Goal: Browse casually: Explore the website without a specific task or goal

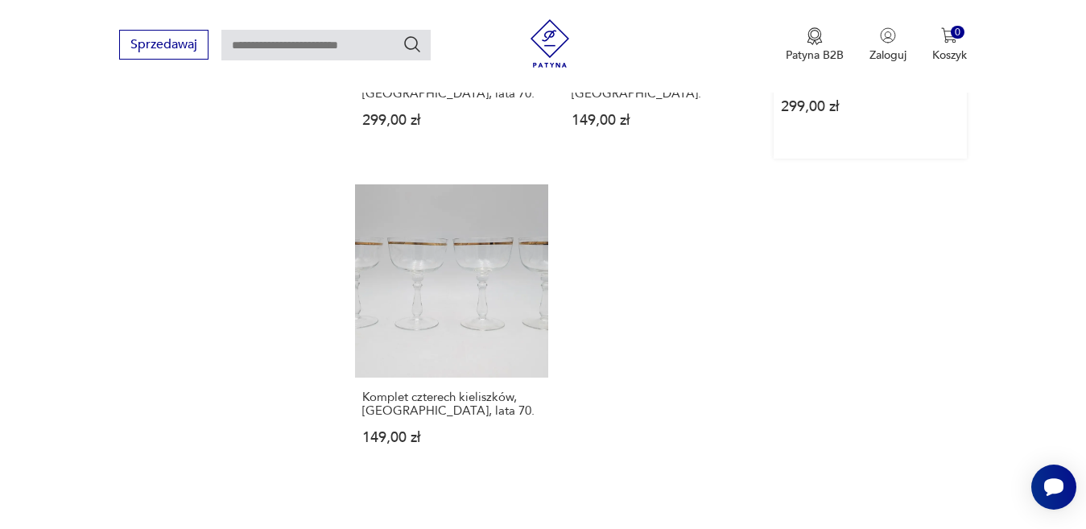
scroll to position [2059, 0]
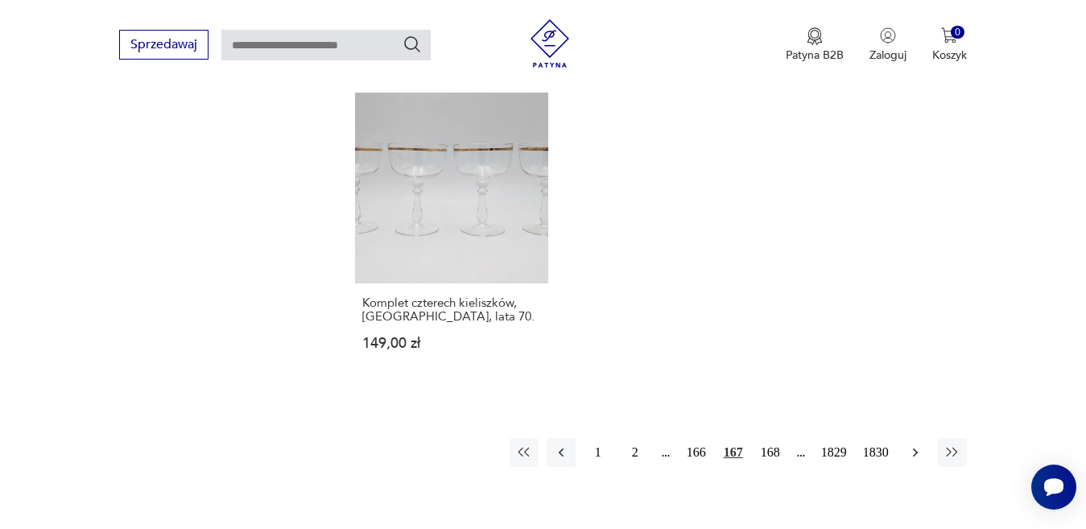
click at [912, 444] on icon "button" at bounding box center [915, 452] width 16 height 16
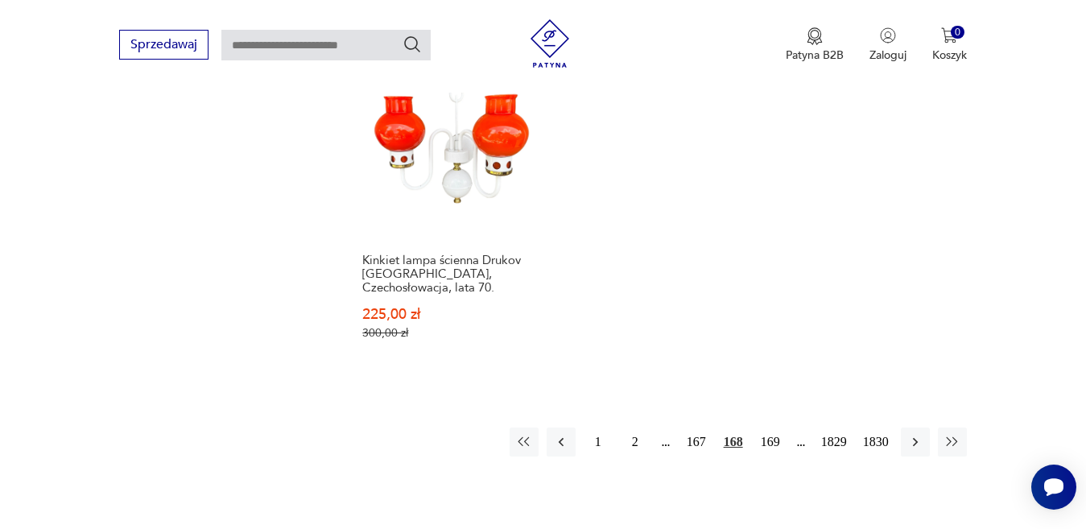
scroll to position [2140, 0]
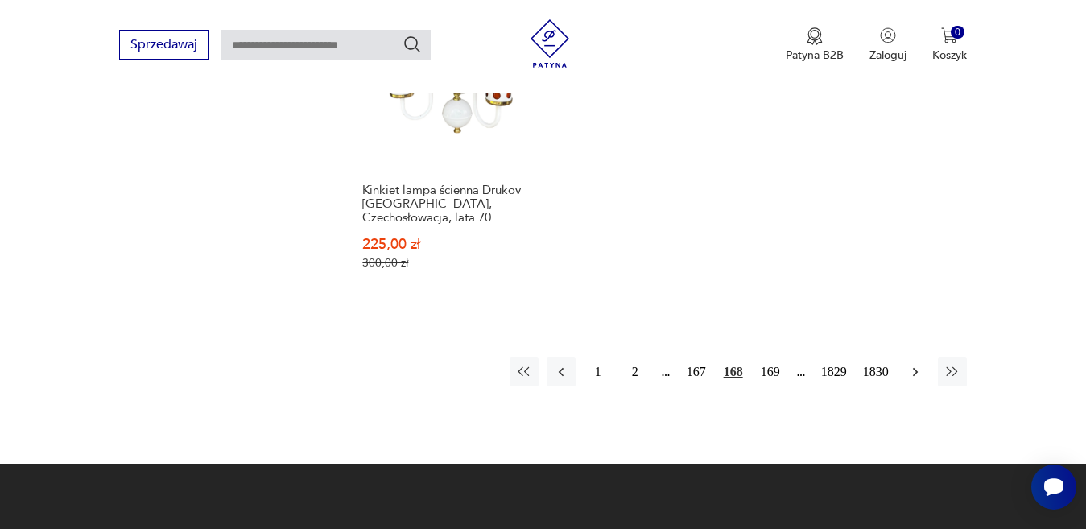
click at [912, 364] on icon "button" at bounding box center [915, 372] width 16 height 16
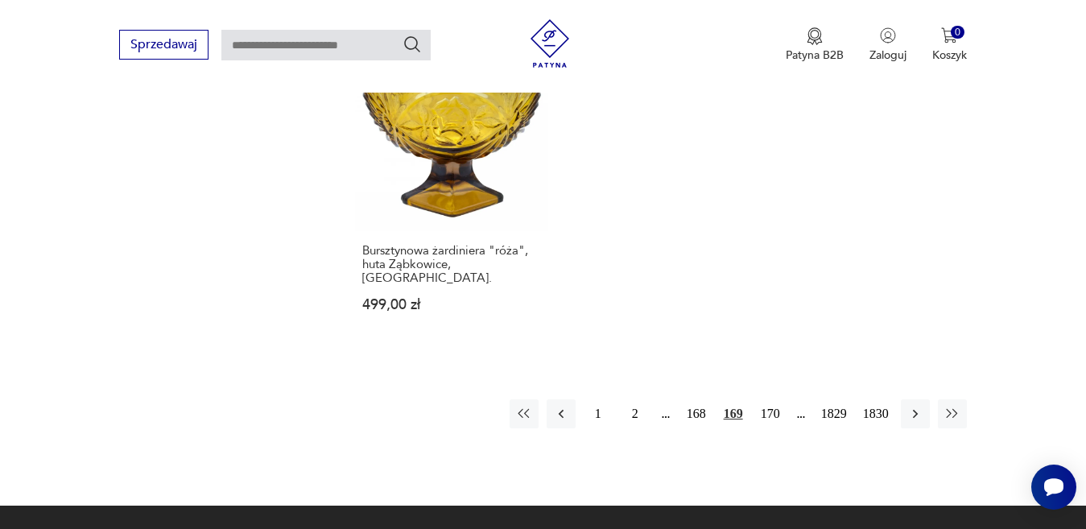
scroll to position [2140, 0]
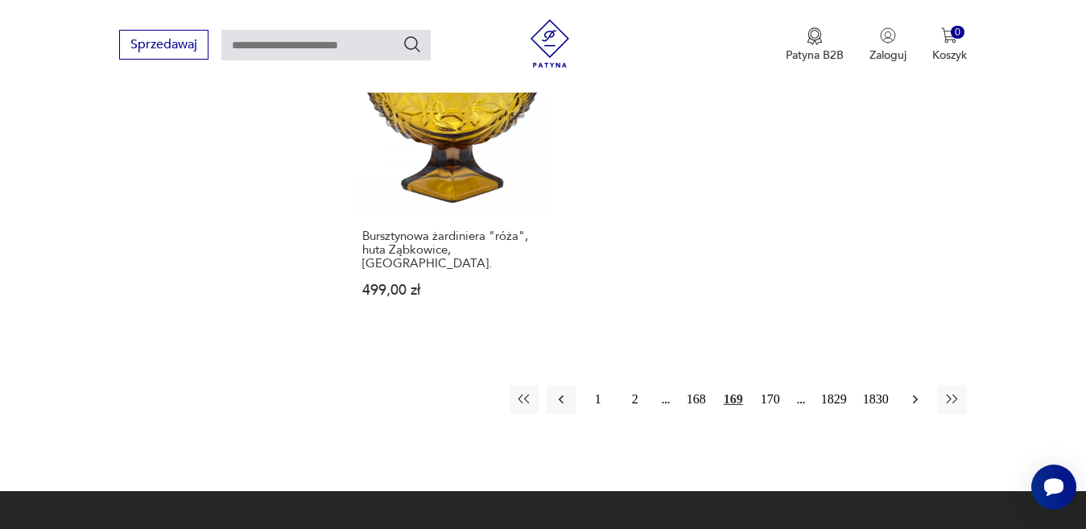
click at [912, 391] on icon "button" at bounding box center [915, 399] width 16 height 16
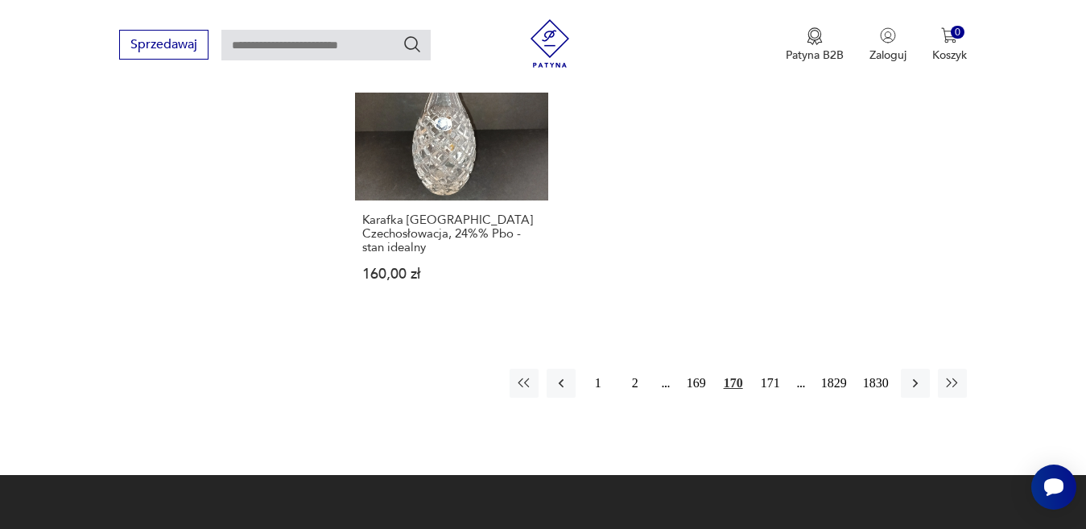
scroll to position [2220, 0]
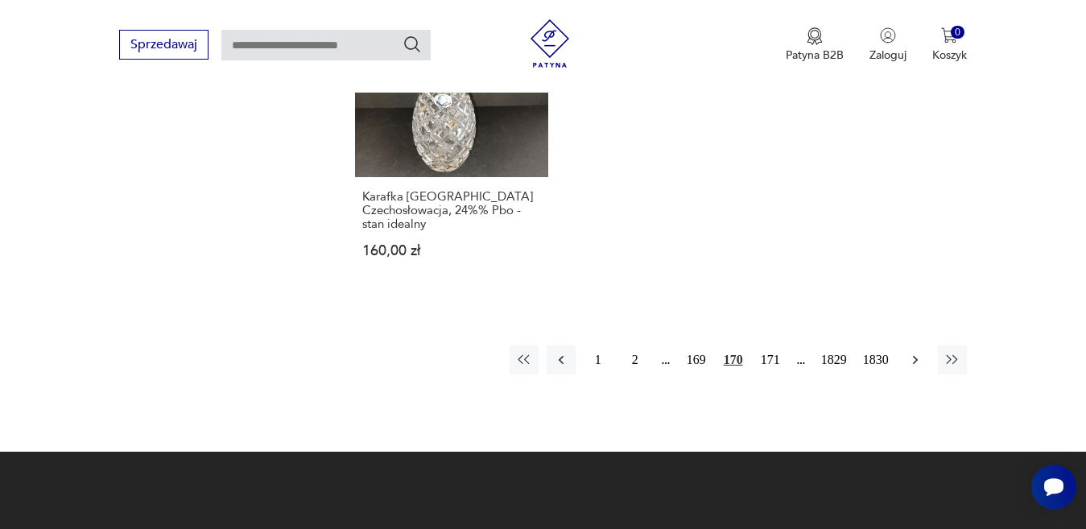
click at [912, 352] on icon "button" at bounding box center [915, 360] width 16 height 16
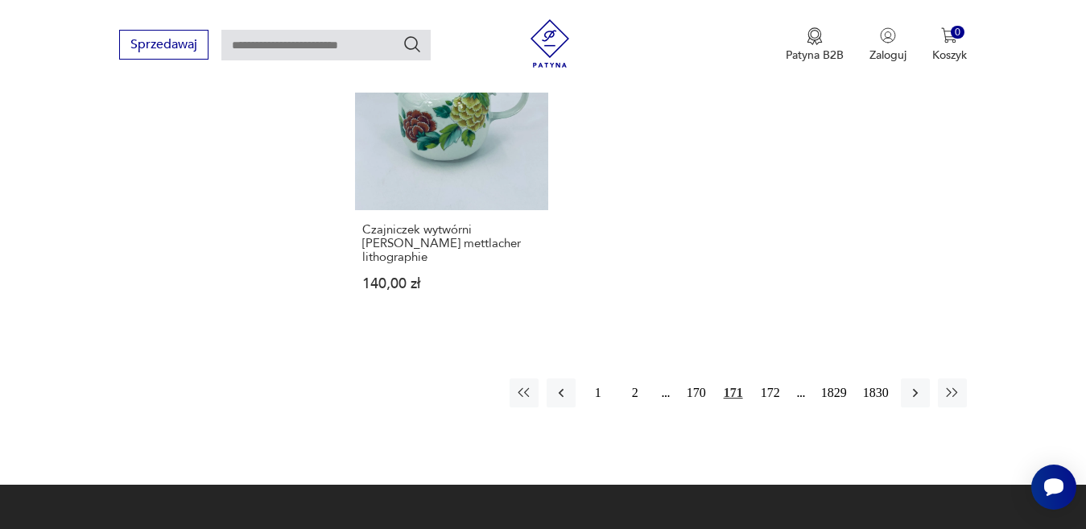
scroll to position [2220, 0]
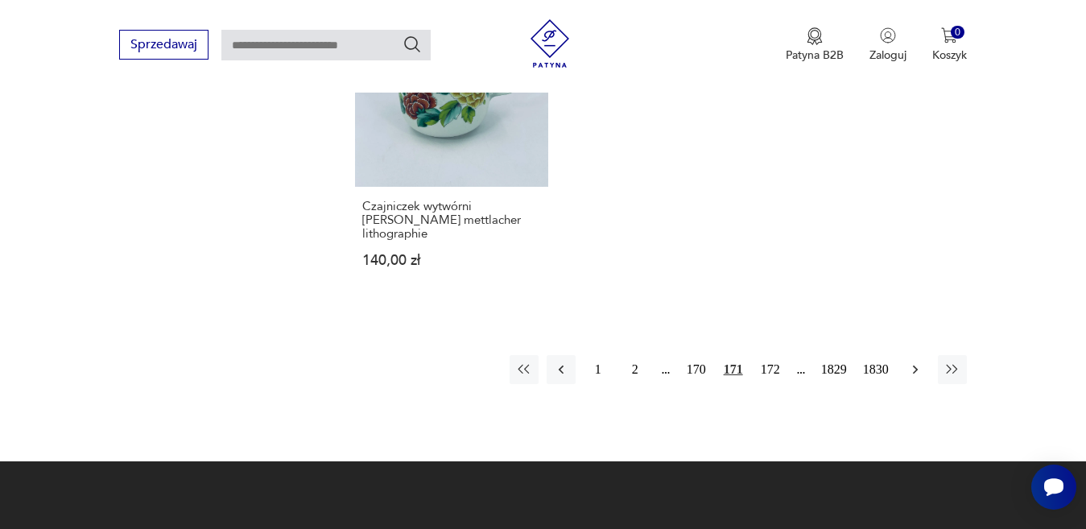
click at [916, 361] on icon "button" at bounding box center [915, 369] width 16 height 16
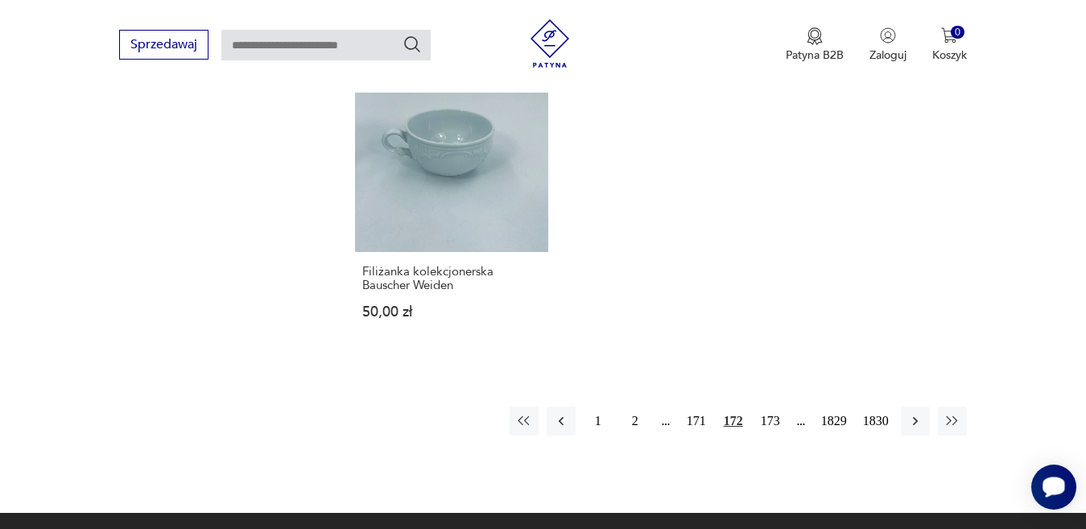
scroll to position [2059, 0]
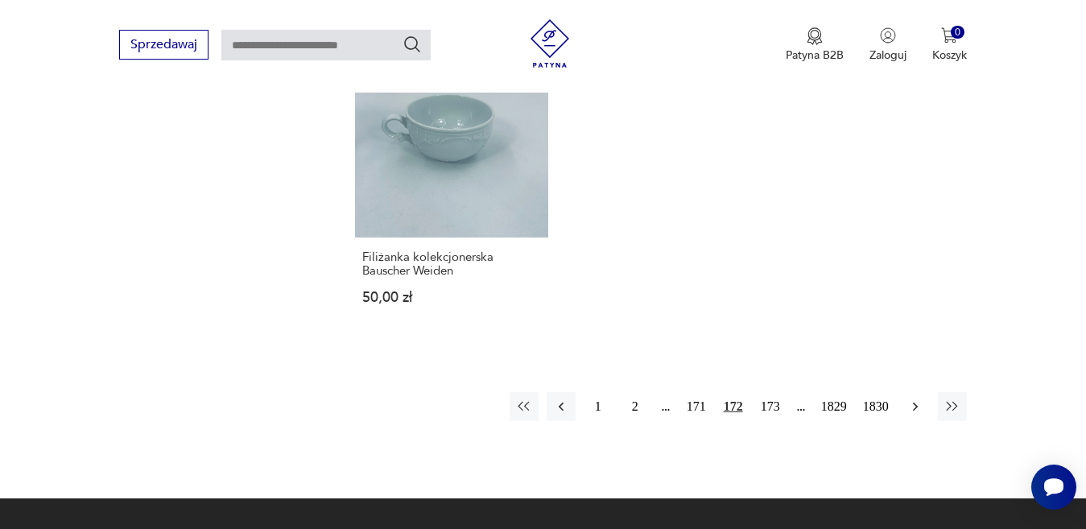
click at [913, 398] on icon "button" at bounding box center [915, 406] width 16 height 16
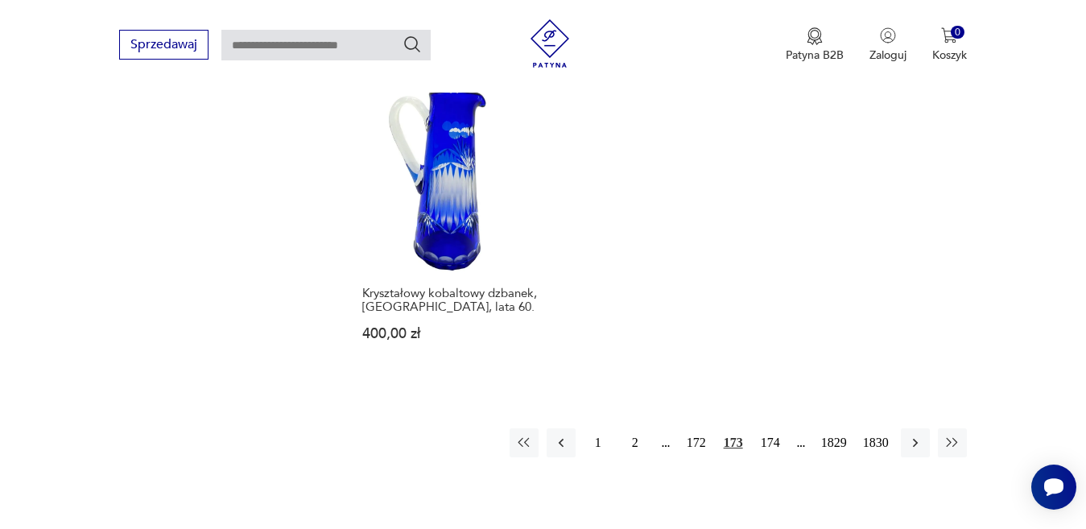
scroll to position [2059, 0]
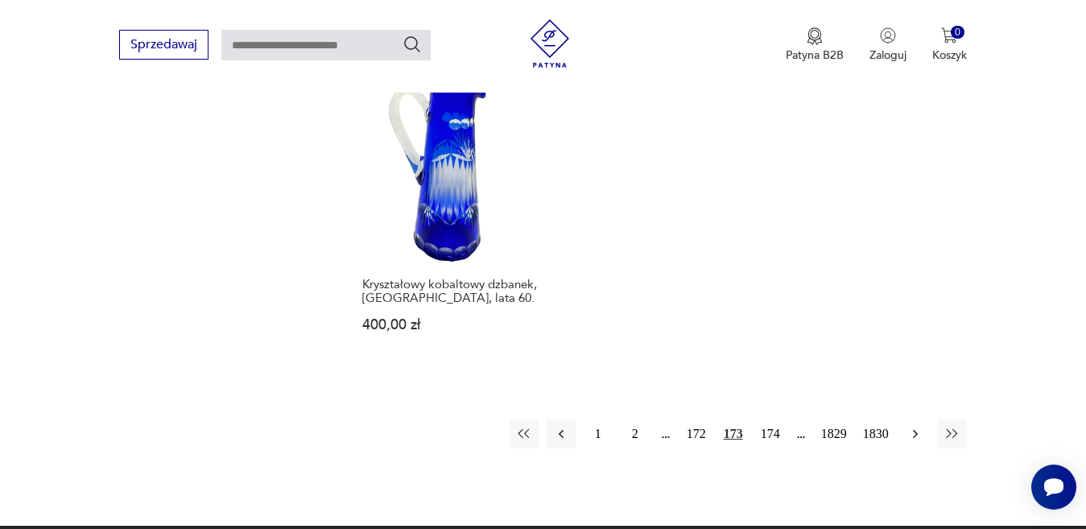
click at [914, 429] on icon "button" at bounding box center [914, 433] width 5 height 9
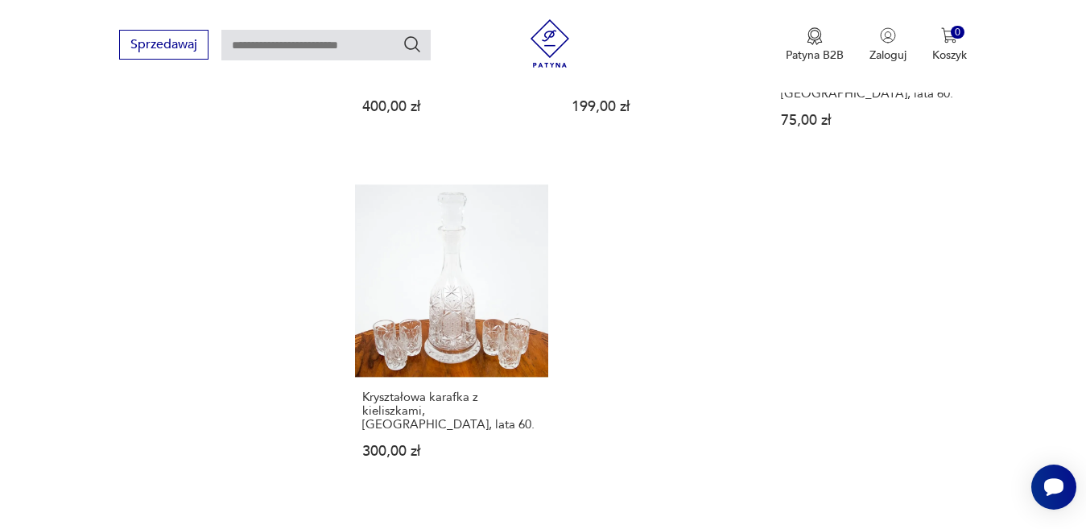
scroll to position [1979, 0]
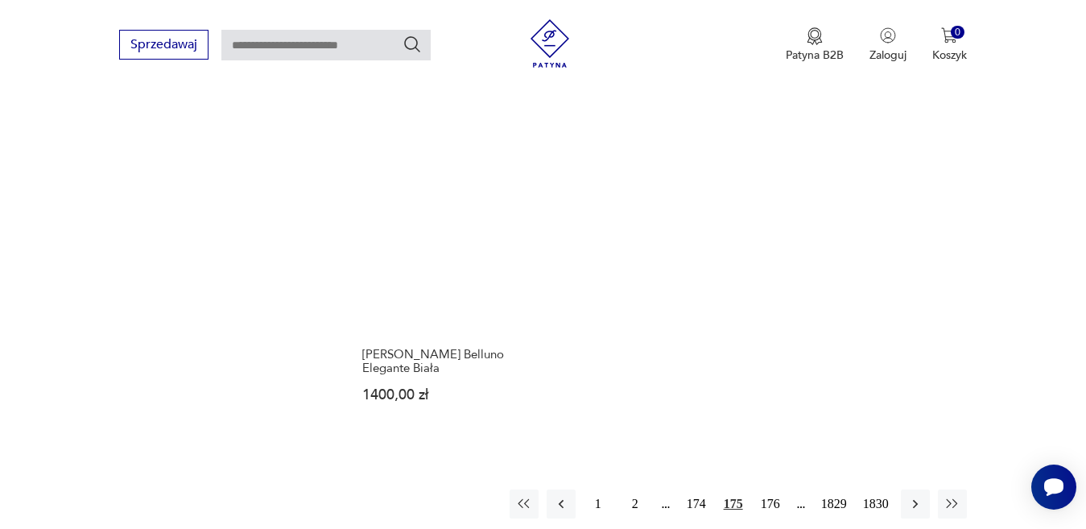
scroll to position [2059, 0]
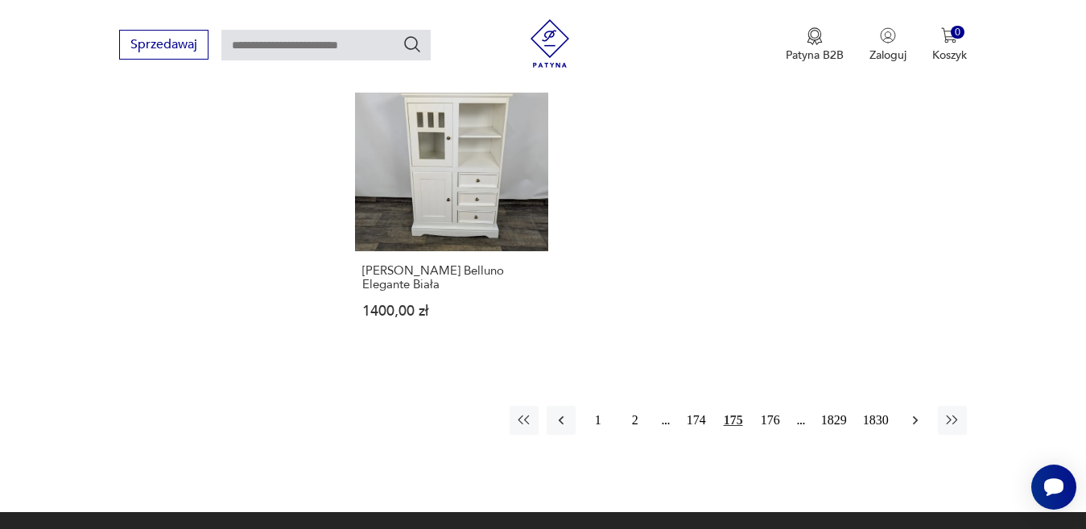
click at [910, 412] on icon "button" at bounding box center [915, 420] width 16 height 16
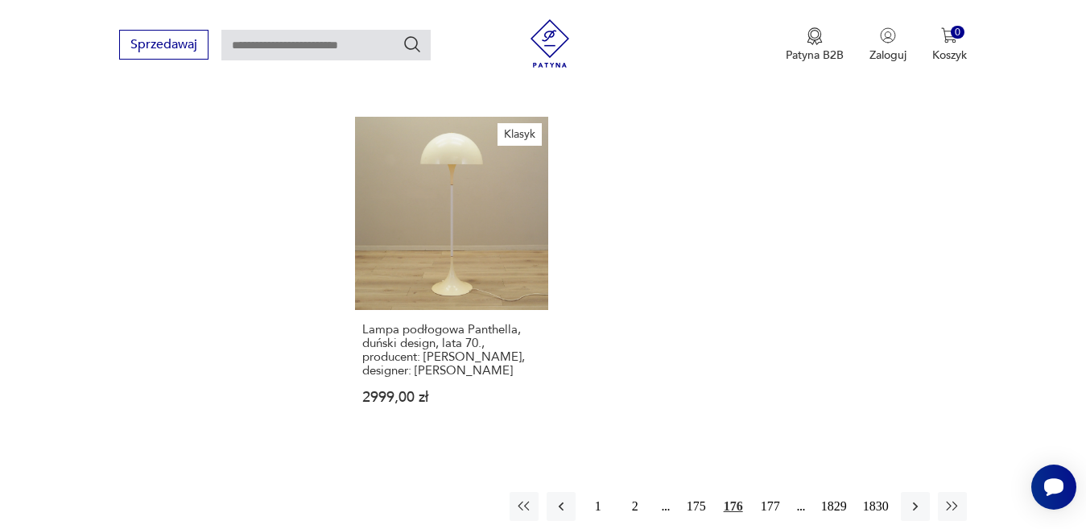
scroll to position [2140, 0]
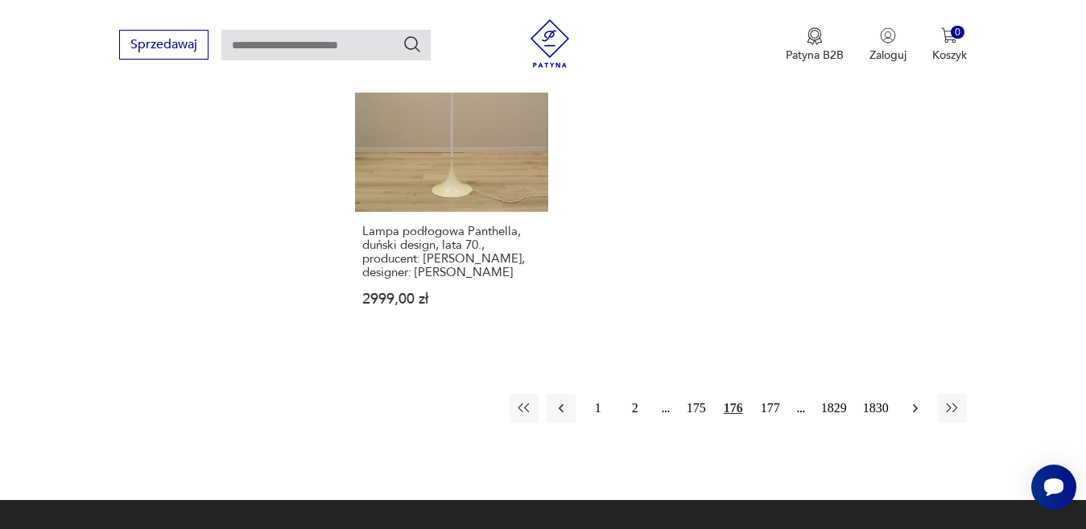
click at [914, 403] on icon "button" at bounding box center [914, 407] width 5 height 9
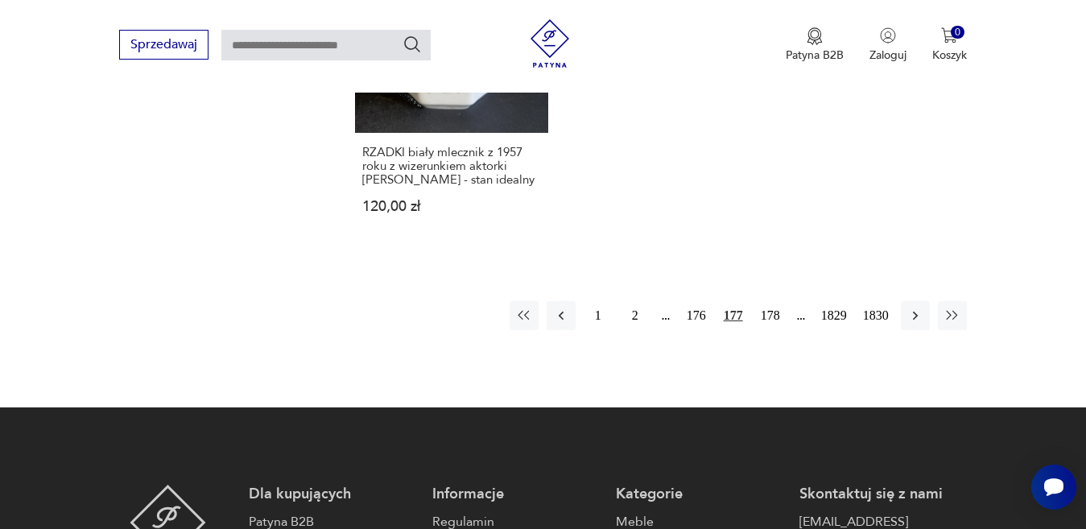
scroll to position [2301, 0]
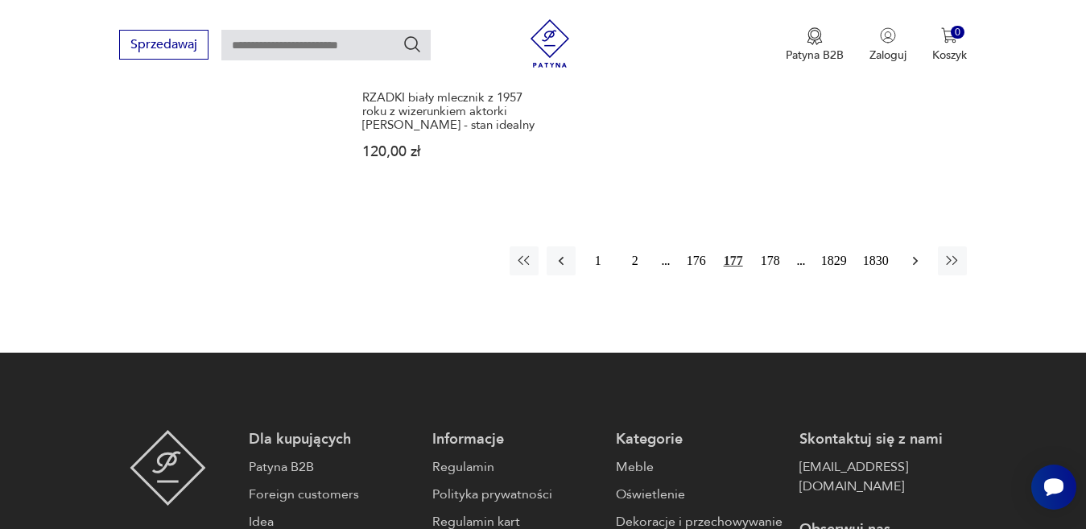
click at [916, 256] on icon "button" at bounding box center [914, 260] width 5 height 9
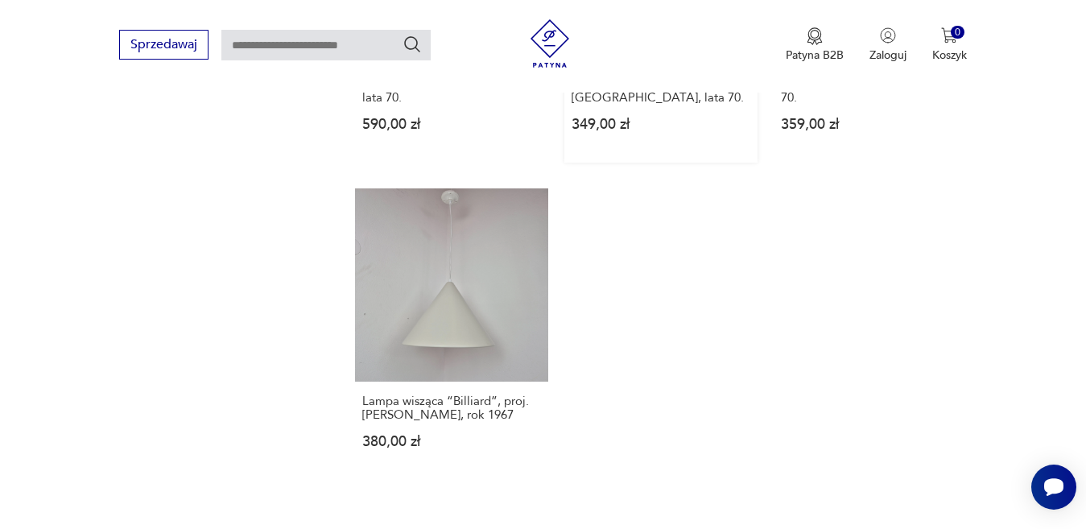
scroll to position [2059, 0]
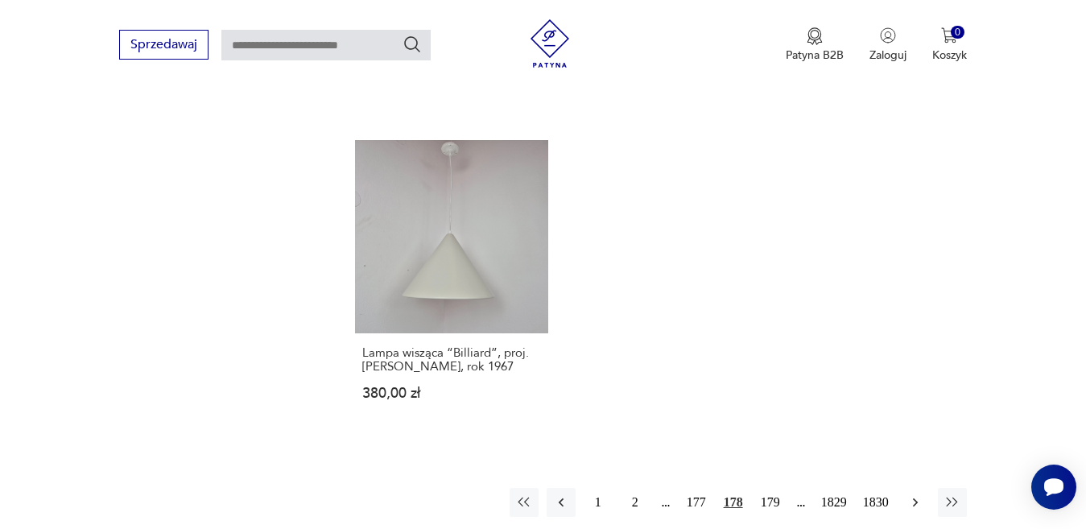
click at [916, 497] on icon "button" at bounding box center [914, 501] width 5 height 9
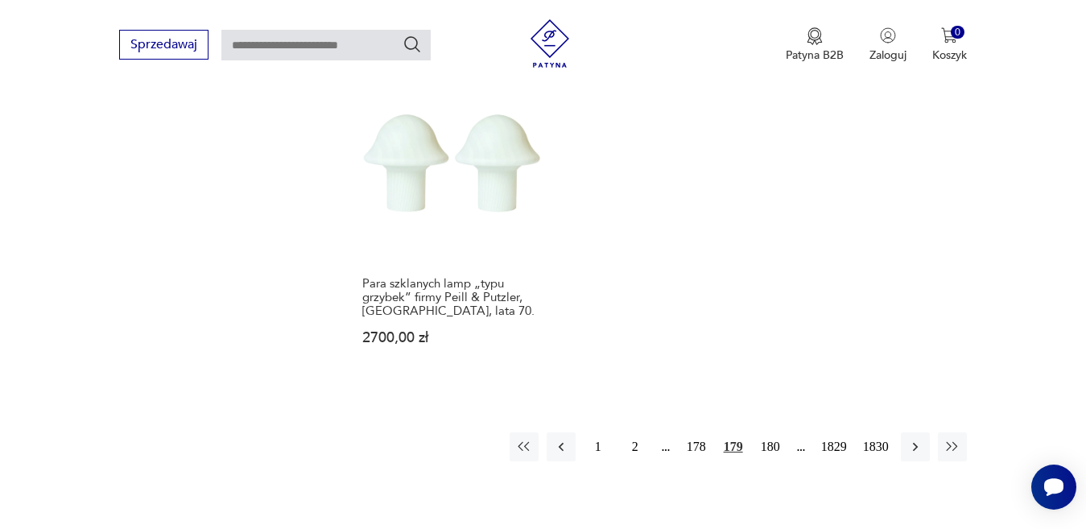
scroll to position [2220, 0]
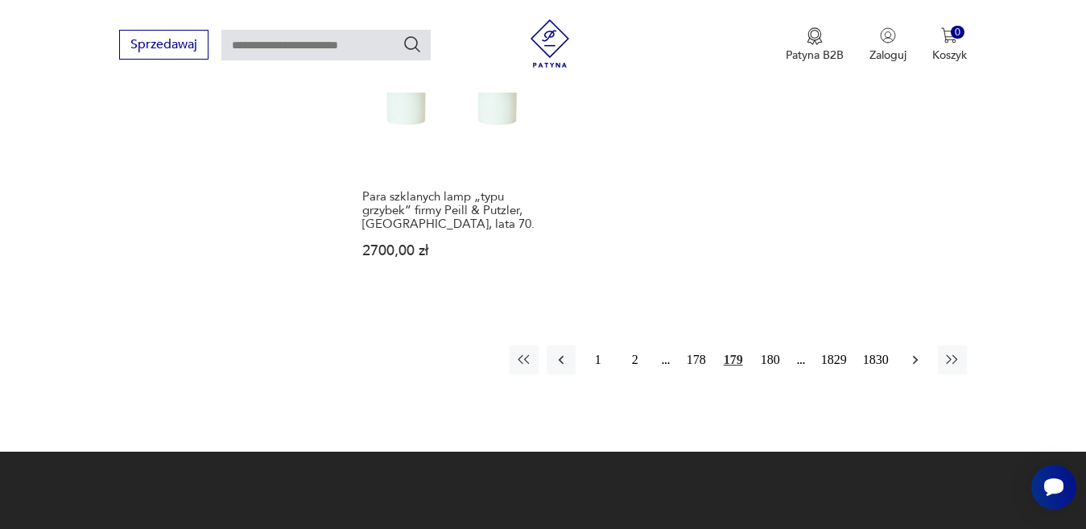
click at [915, 355] on icon "button" at bounding box center [914, 359] width 5 height 9
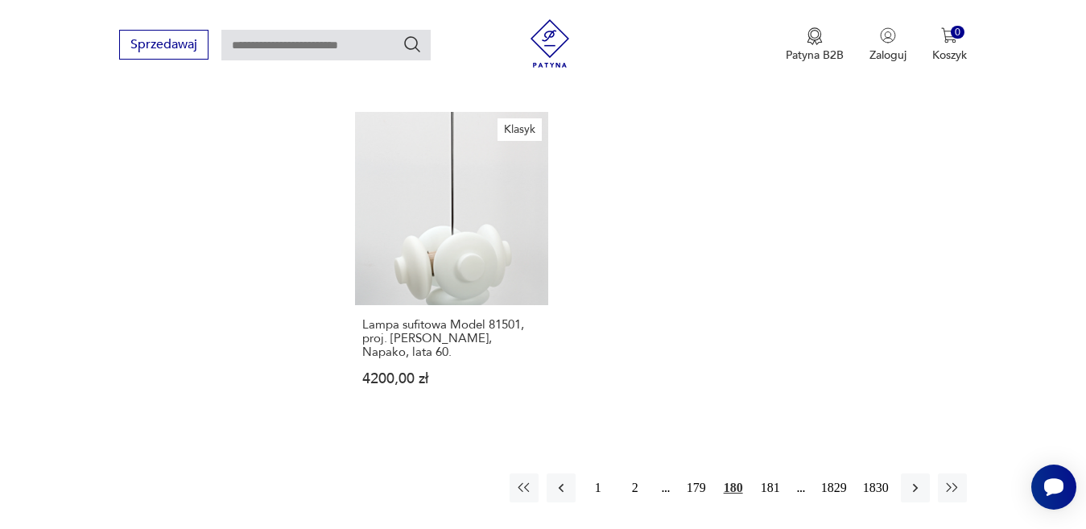
scroll to position [2140, 0]
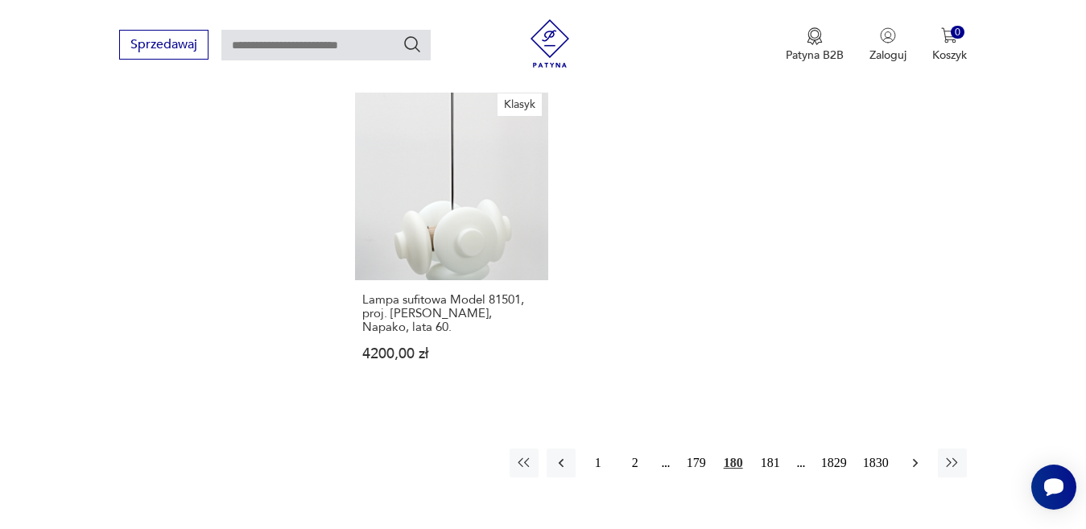
click at [915, 455] on icon "button" at bounding box center [915, 463] width 16 height 16
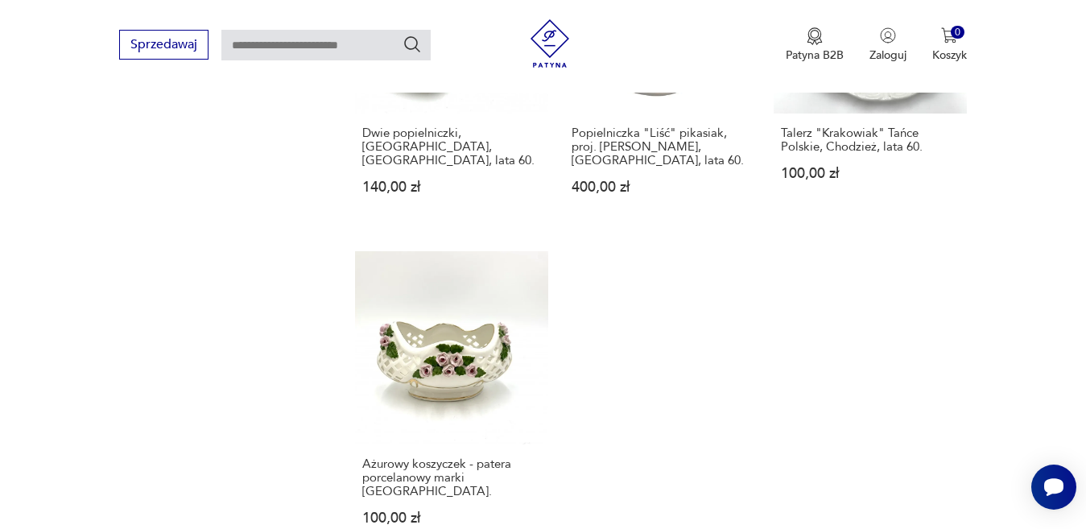
scroll to position [1979, 0]
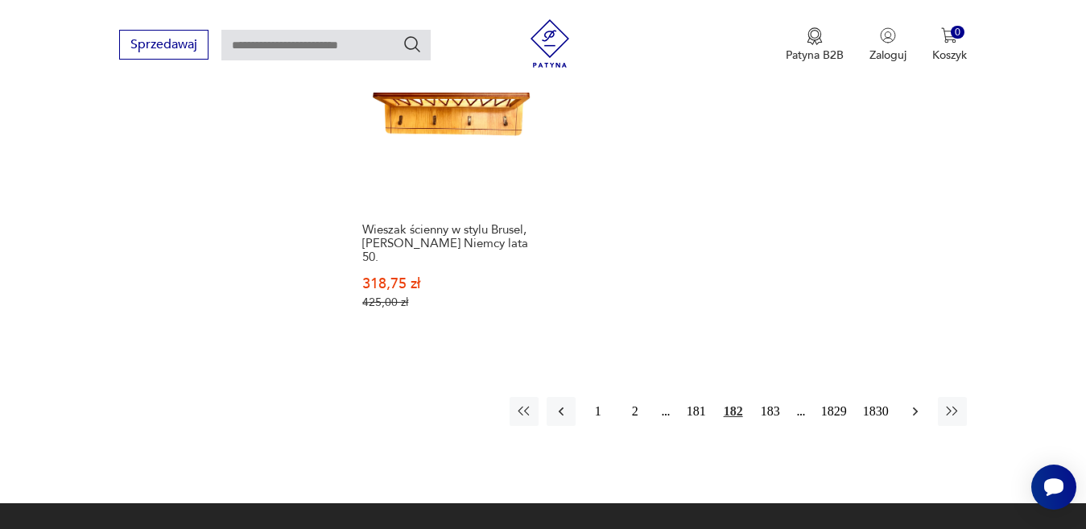
scroll to position [2059, 0]
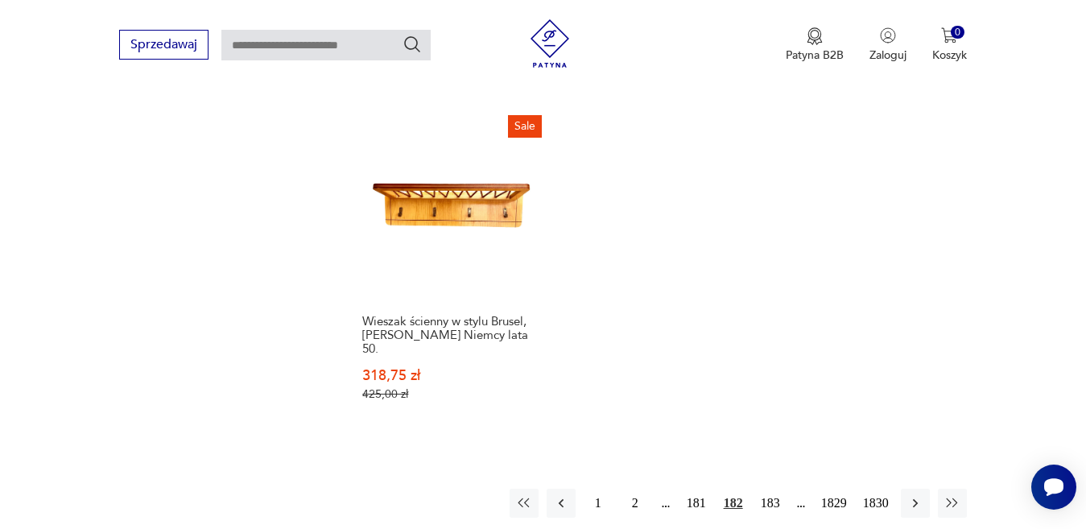
click at [929, 488] on div "1 2 181 182 183 1829 1830" at bounding box center [737, 502] width 457 height 29
click at [917, 495] on icon "button" at bounding box center [915, 503] width 16 height 16
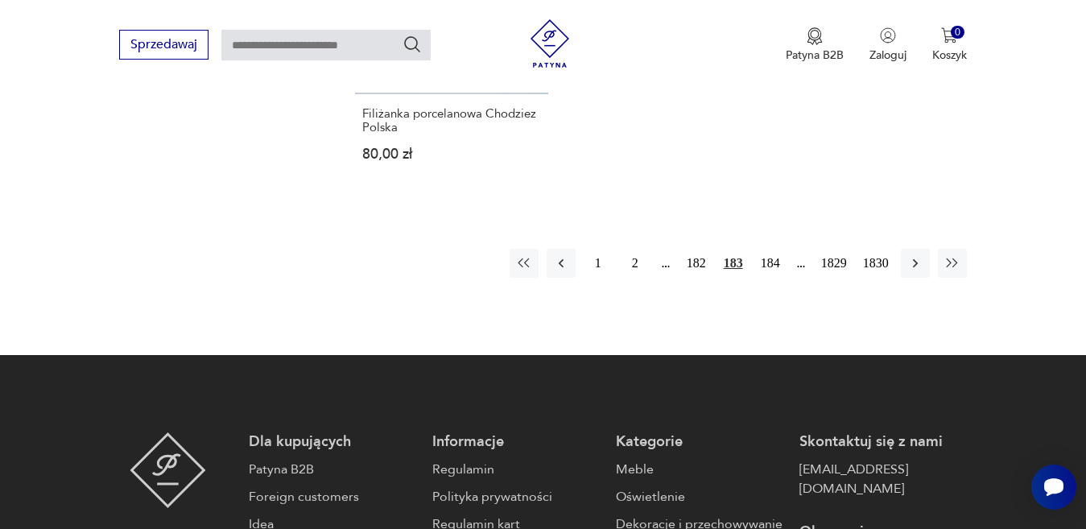
scroll to position [2301, 0]
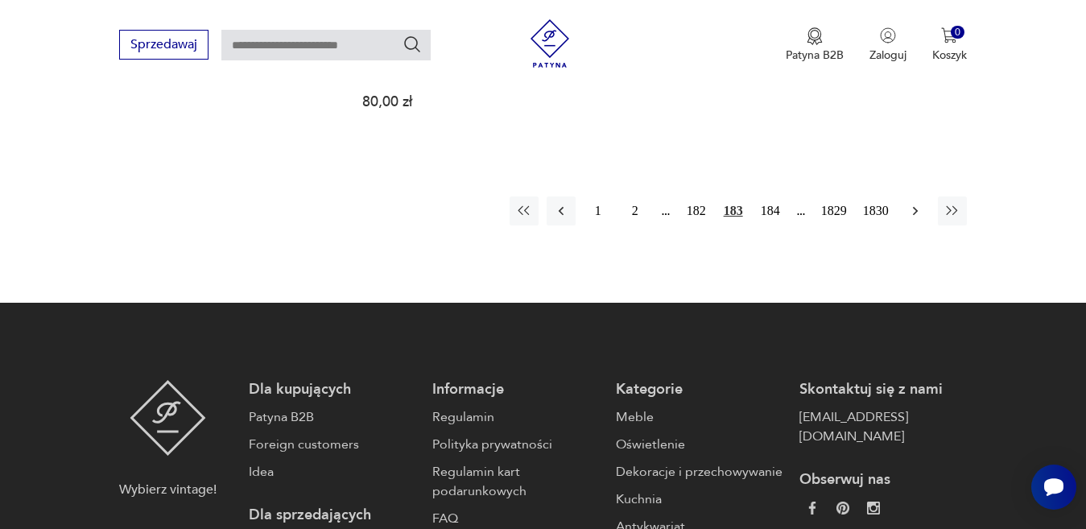
click at [916, 206] on icon "button" at bounding box center [914, 210] width 5 height 9
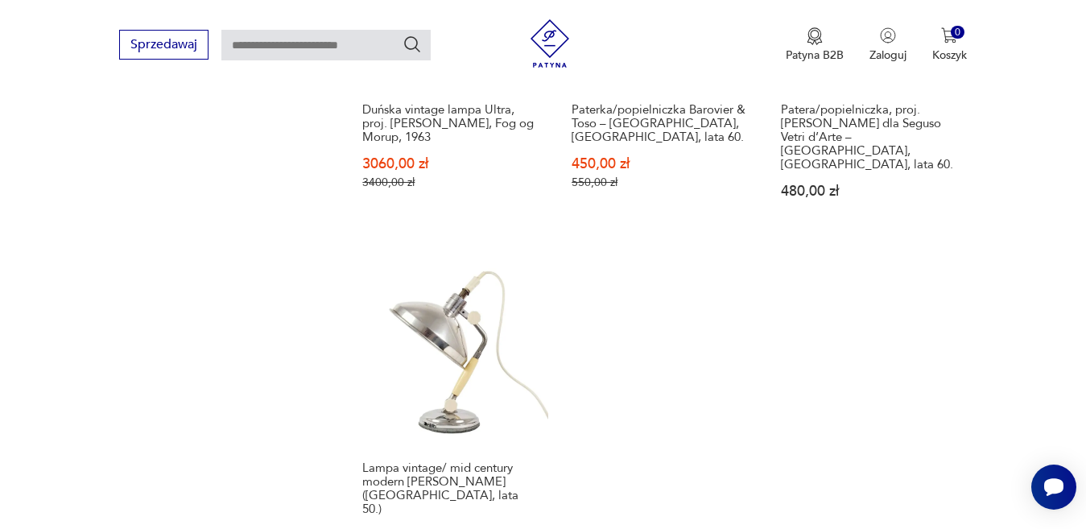
scroll to position [2220, 0]
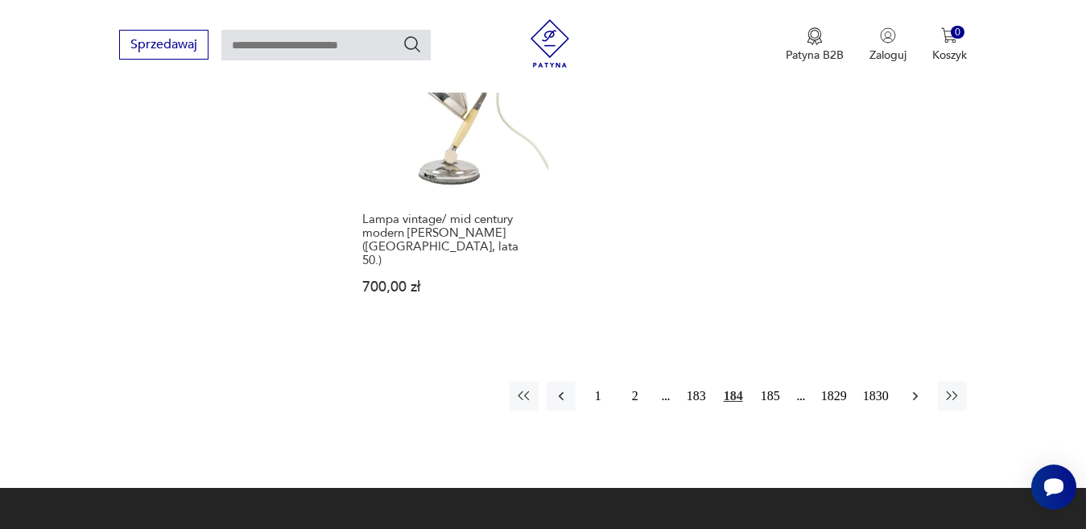
click at [913, 388] on icon "button" at bounding box center [915, 396] width 16 height 16
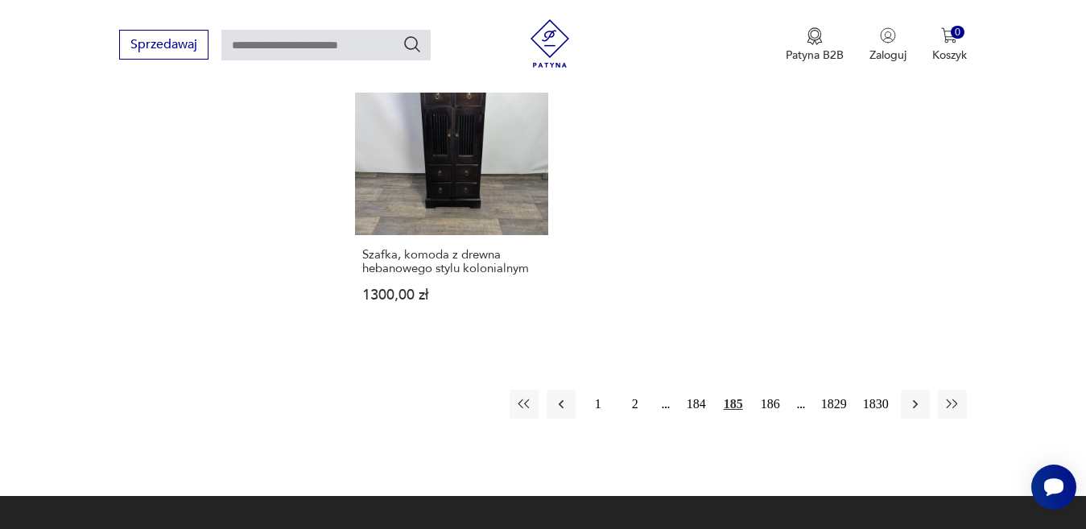
scroll to position [2140, 0]
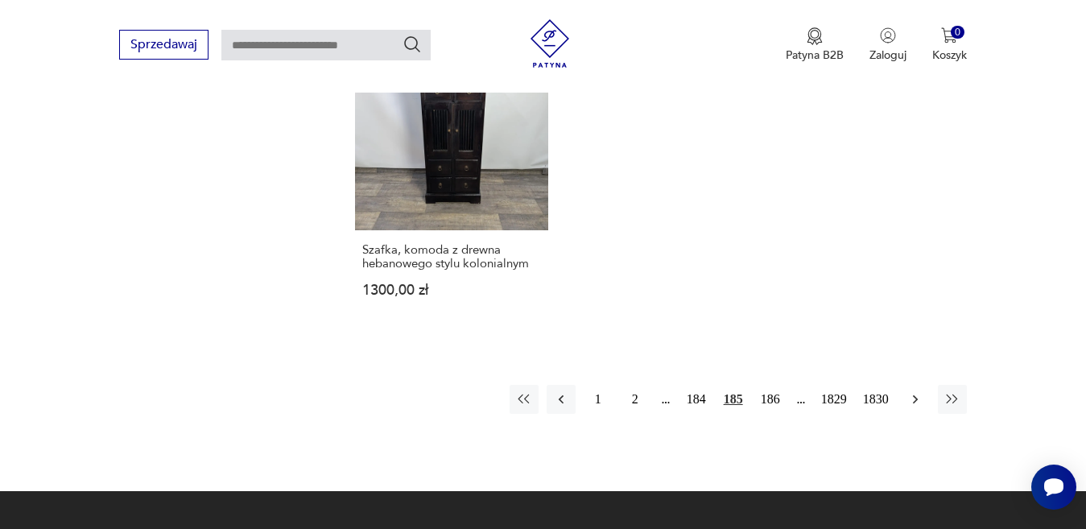
click at [921, 391] on icon "button" at bounding box center [915, 399] width 16 height 16
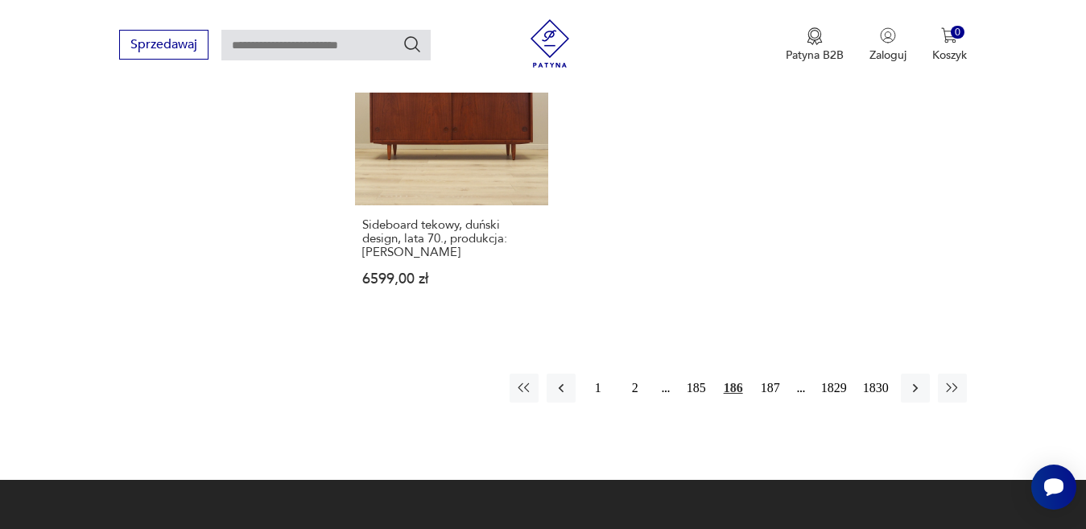
scroll to position [2220, 0]
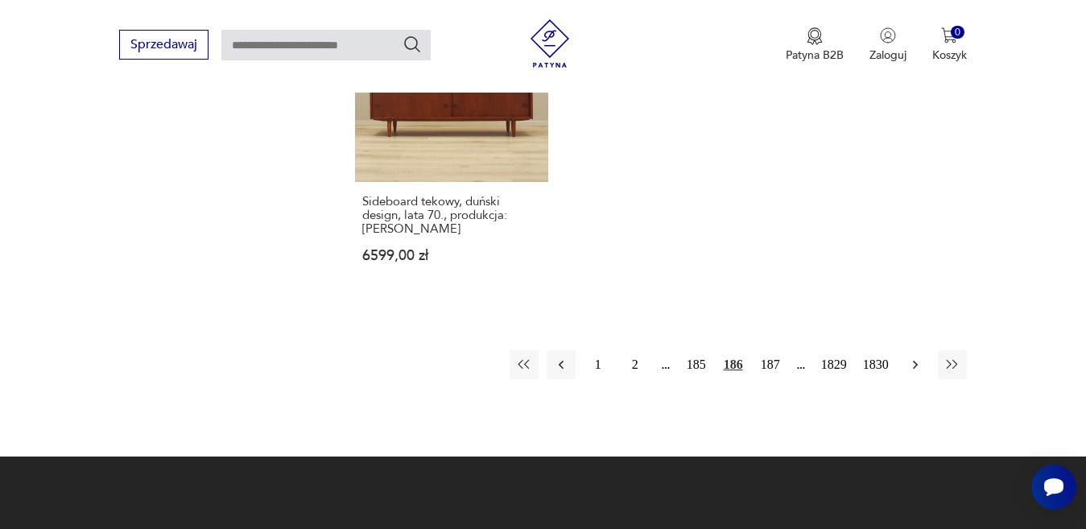
click at [919, 350] on button "button" at bounding box center [914, 364] width 29 height 29
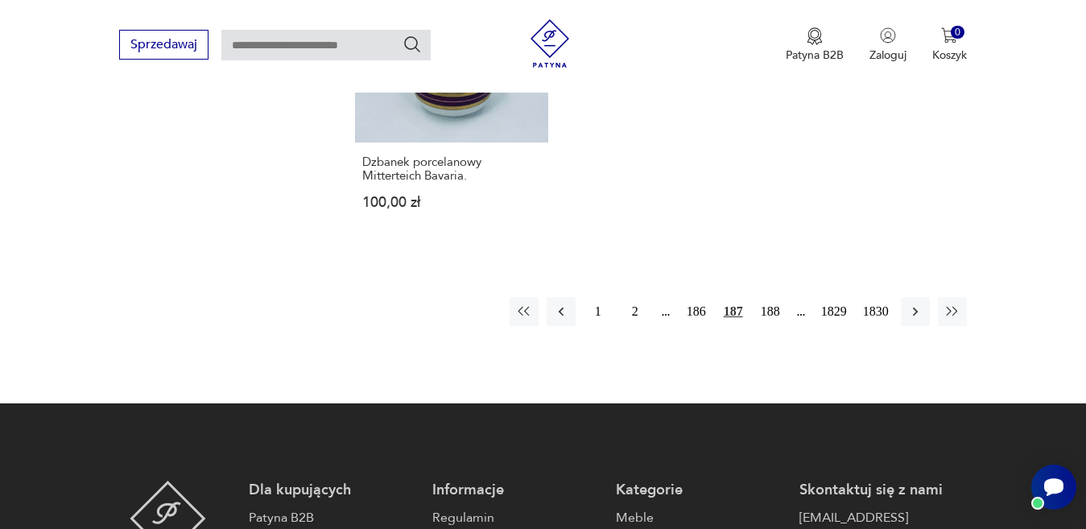
scroll to position [2301, 0]
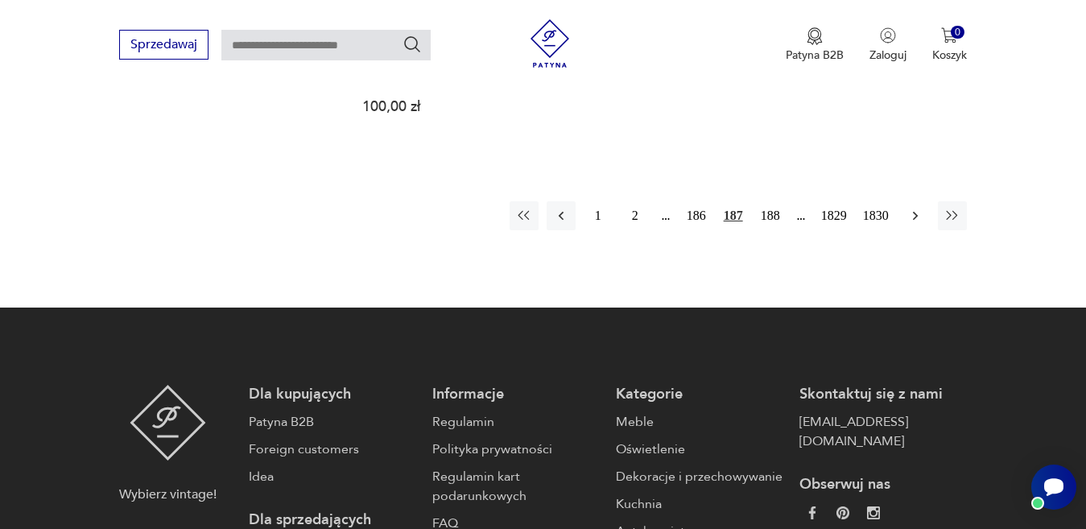
click at [911, 211] on icon "button" at bounding box center [915, 216] width 16 height 16
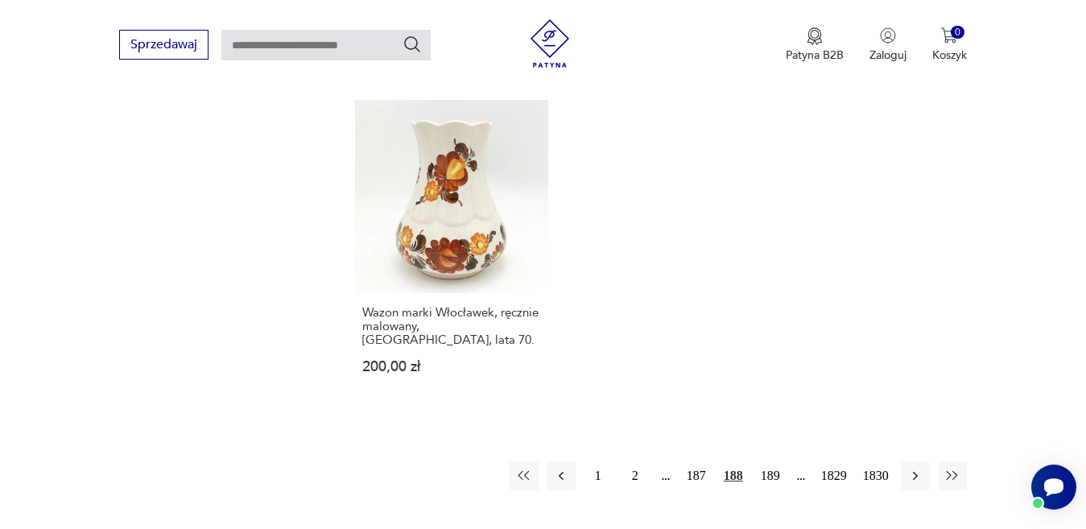
scroll to position [2059, 0]
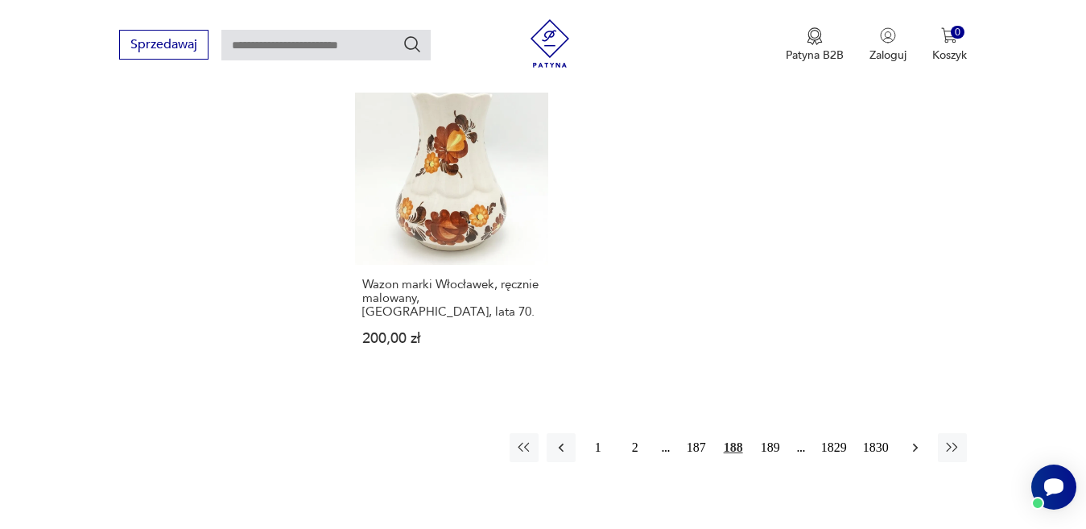
click at [910, 439] on icon "button" at bounding box center [915, 447] width 16 height 16
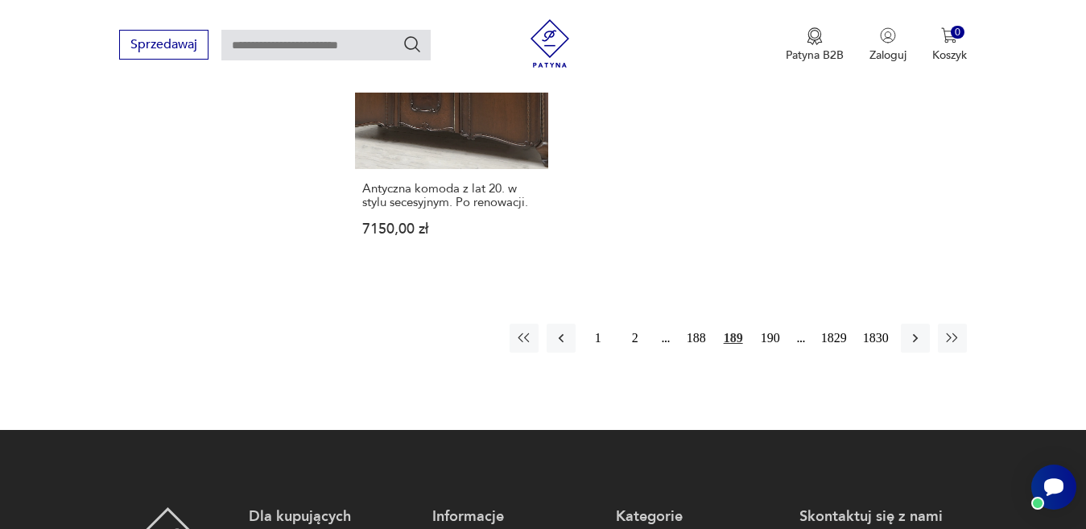
scroll to position [2301, 0]
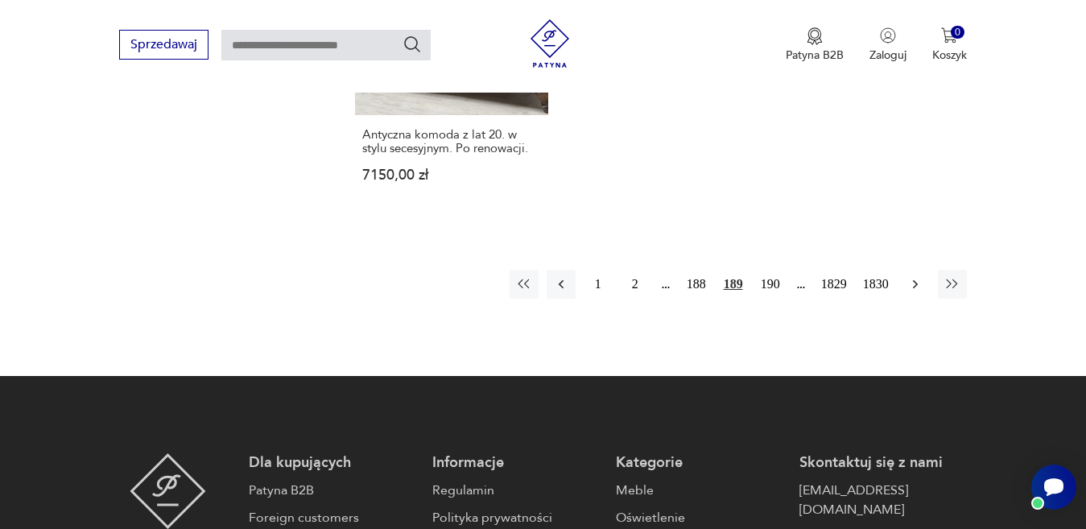
click at [917, 279] on icon "button" at bounding box center [914, 283] width 5 height 9
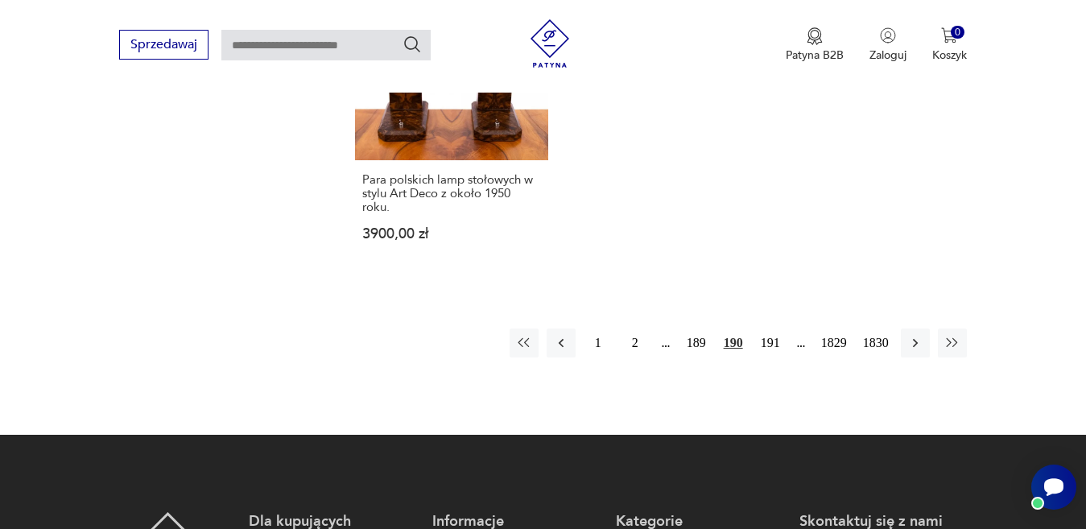
scroll to position [2220, 0]
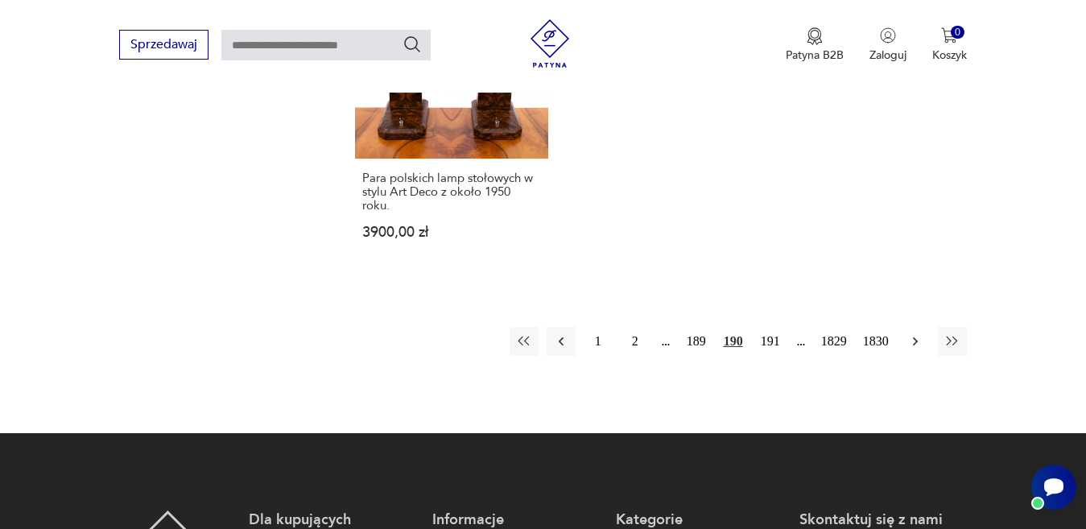
click at [915, 333] on icon "button" at bounding box center [915, 341] width 16 height 16
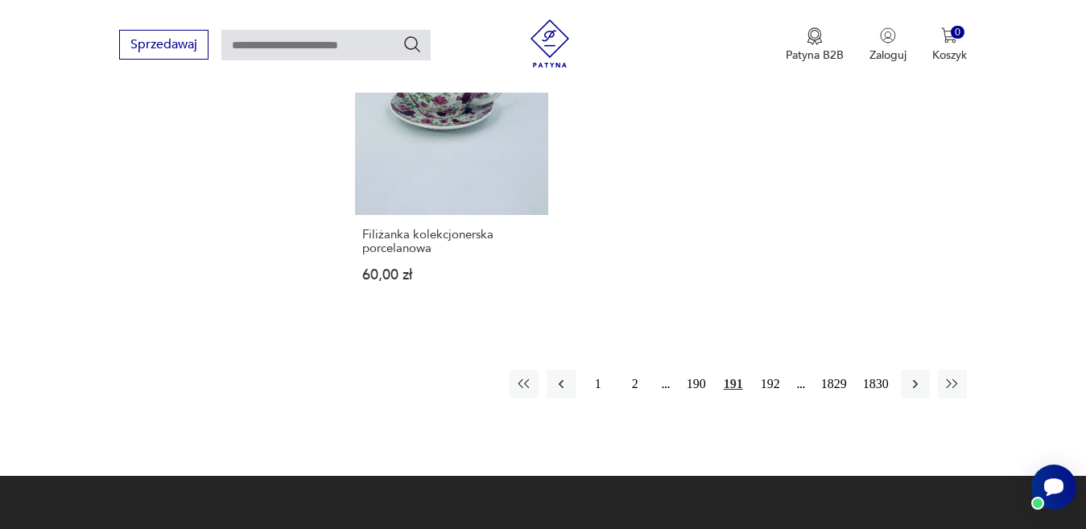
scroll to position [2140, 0]
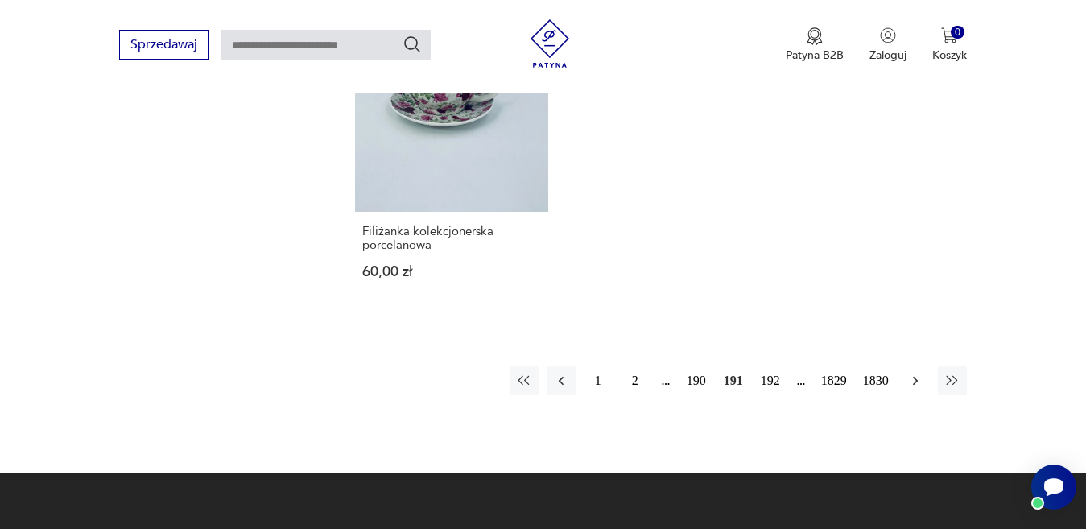
click at [911, 373] on icon "button" at bounding box center [915, 381] width 16 height 16
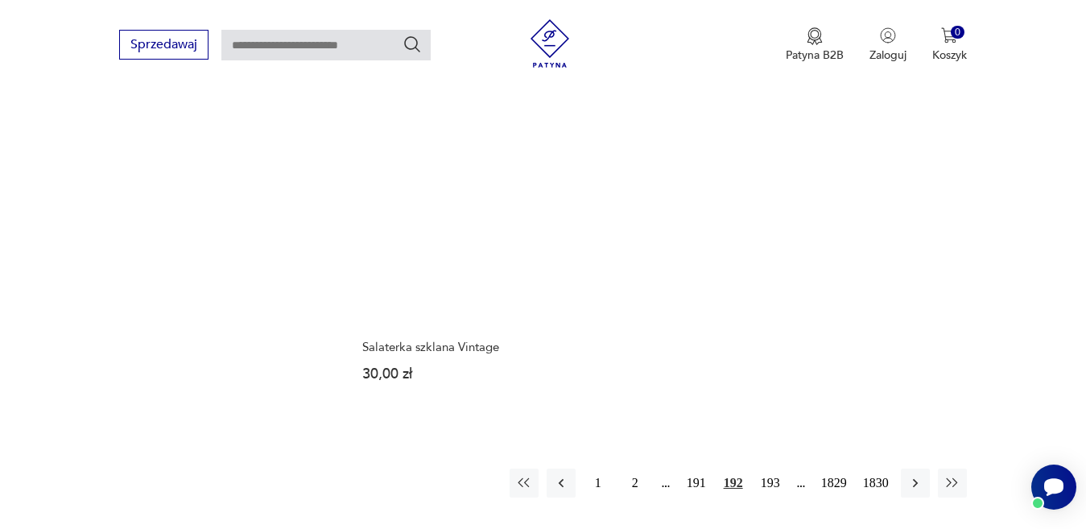
scroll to position [1979, 0]
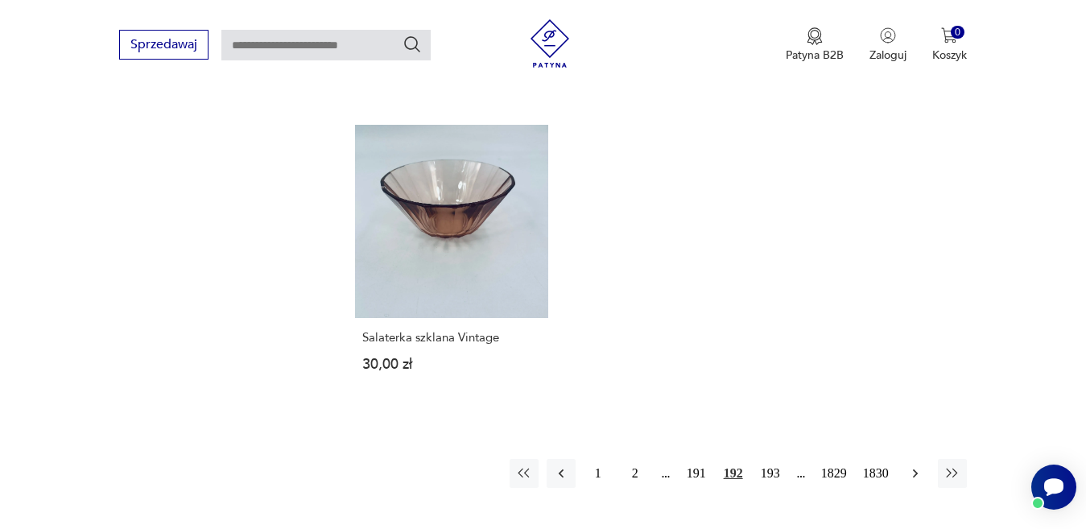
click at [916, 474] on icon "button" at bounding box center [915, 473] width 16 height 16
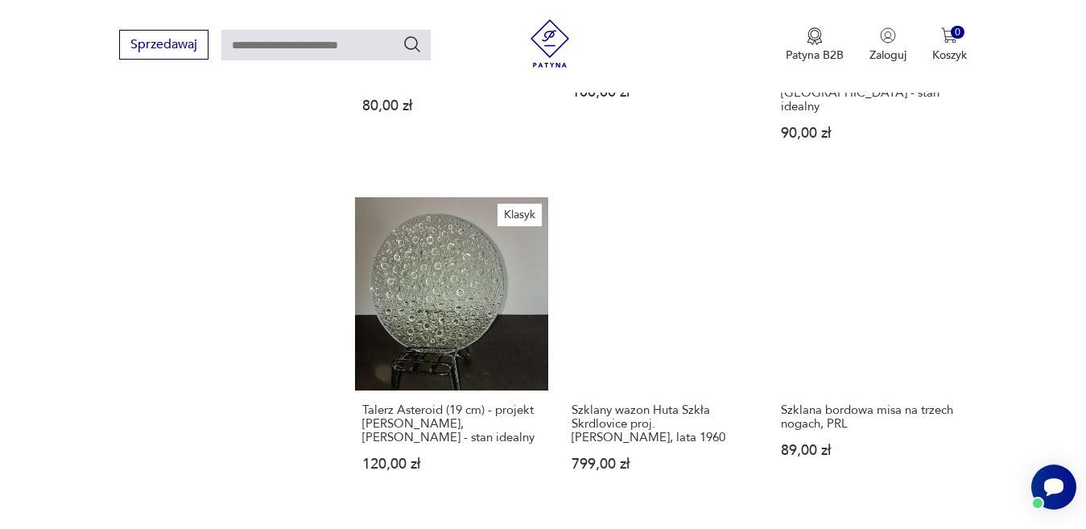
scroll to position [1335, 0]
